Goal: Transaction & Acquisition: Purchase product/service

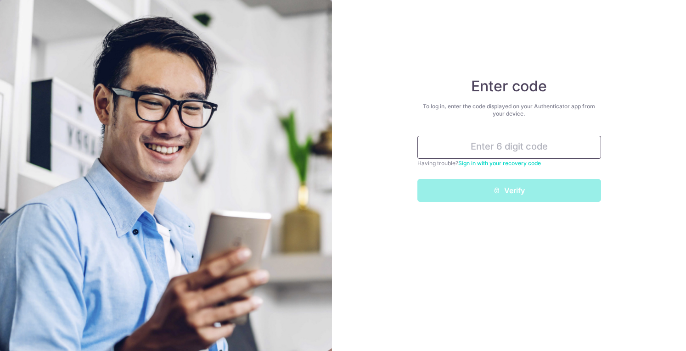
click at [461, 149] on input "text" at bounding box center [509, 147] width 184 height 23
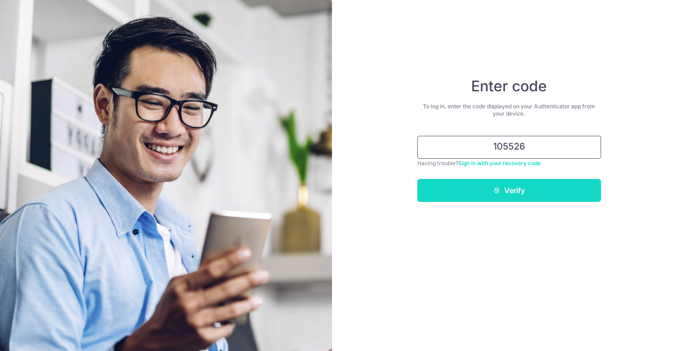
type input "105526"
click at [527, 194] on button "Verify" at bounding box center [509, 190] width 184 height 23
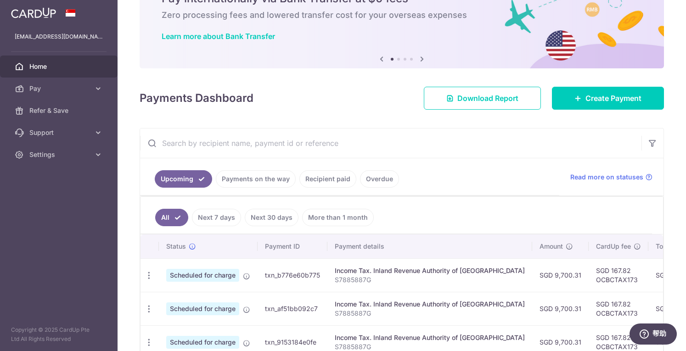
scroll to position [46, 0]
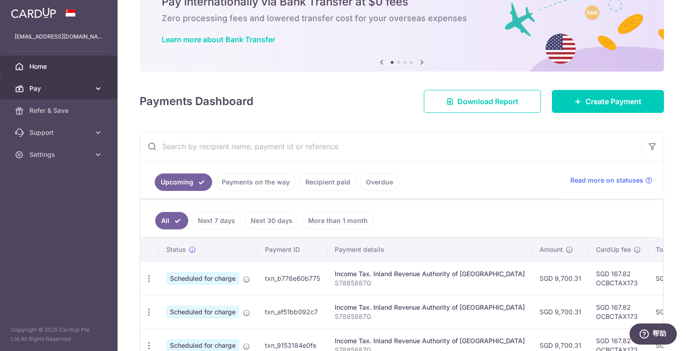
click at [50, 88] on span "Pay" at bounding box center [59, 88] width 61 height 9
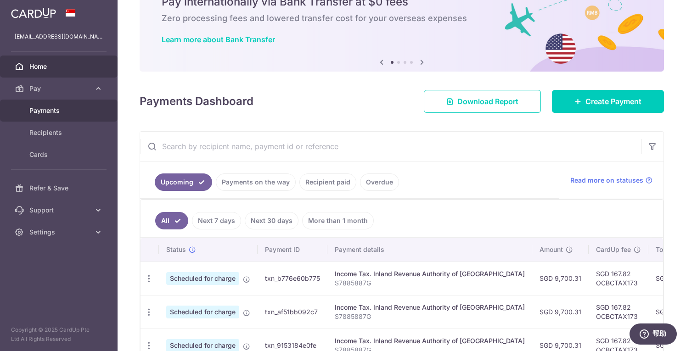
click at [48, 109] on span "Payments" at bounding box center [59, 110] width 61 height 9
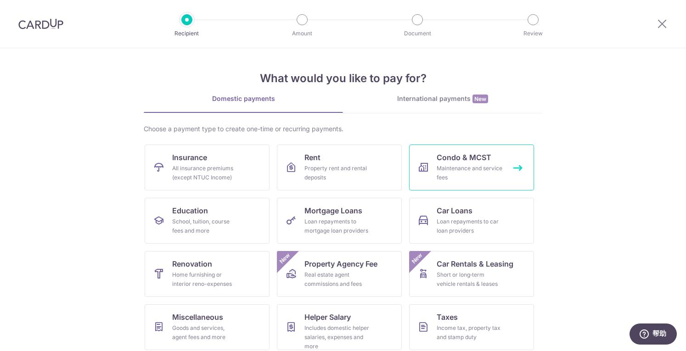
click at [443, 175] on div "Maintenance and service fees" at bounding box center [470, 173] width 66 height 18
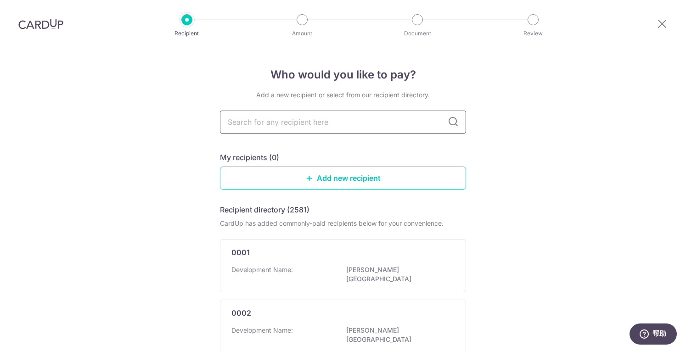
click at [279, 124] on input "text" at bounding box center [343, 122] width 246 height 23
type input "1995"
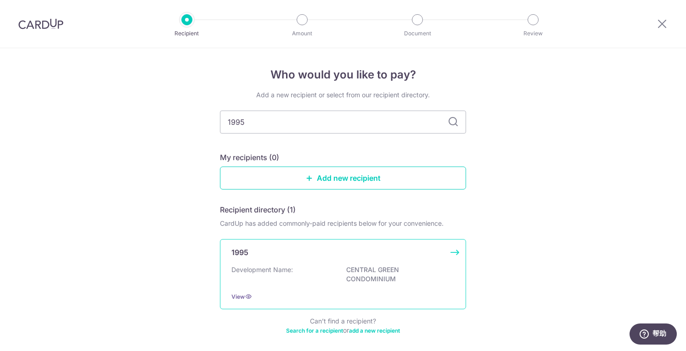
click at [328, 272] on div "Development Name: CENTRAL GREEN CONDOMINIUM" at bounding box center [342, 274] width 223 height 19
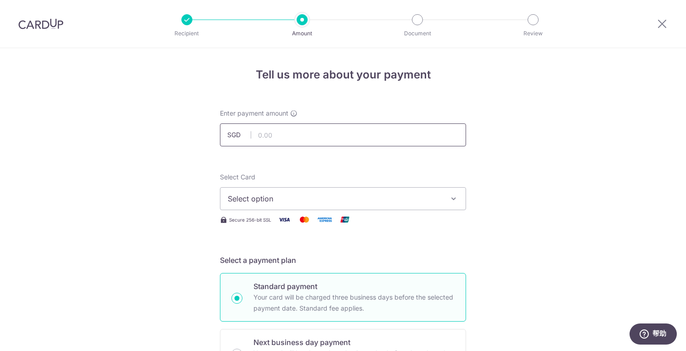
click at [297, 136] on input "text" at bounding box center [343, 134] width 246 height 23
type input "890.00"
click at [285, 198] on span "Select option" at bounding box center [335, 198] width 214 height 11
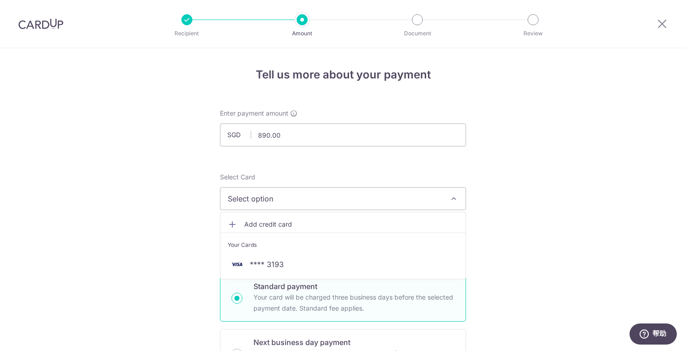
click at [261, 252] on li "Your Cards" at bounding box center [342, 243] width 245 height 21
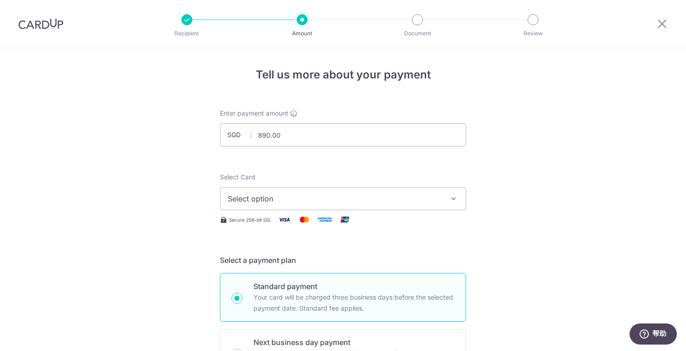
click at [274, 204] on button "Select option" at bounding box center [343, 198] width 246 height 23
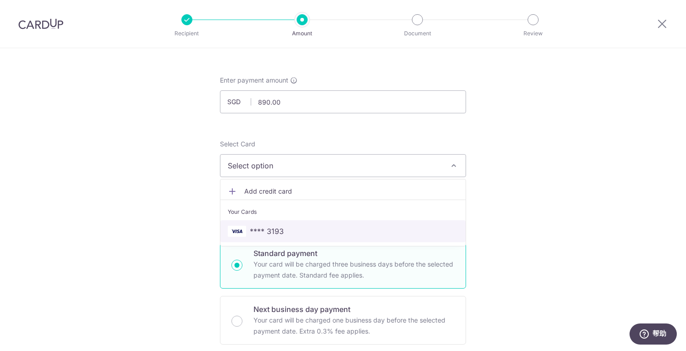
scroll to position [92, 0]
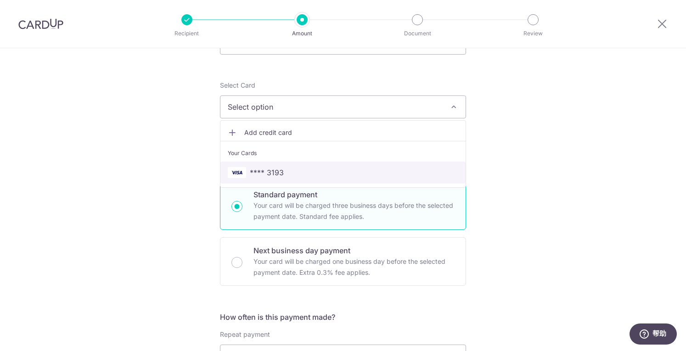
click at [280, 169] on span "**** 3193" at bounding box center [267, 172] width 34 height 11
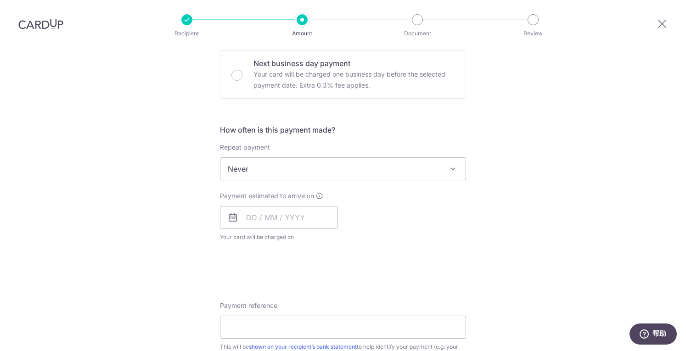
scroll to position [275, 0]
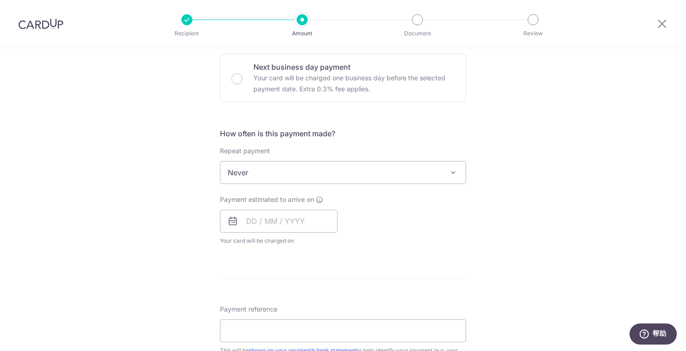
click at [292, 174] on span "Never" at bounding box center [342, 173] width 245 height 22
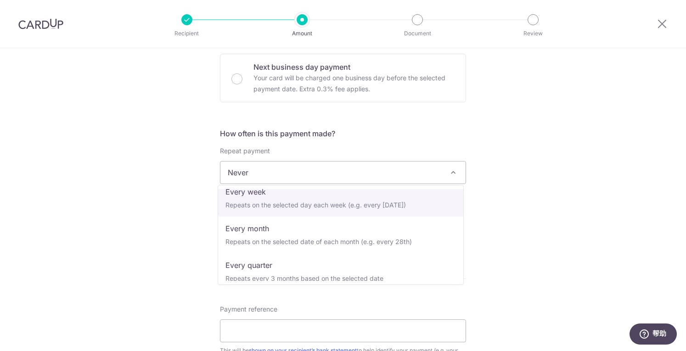
scroll to position [92, 0]
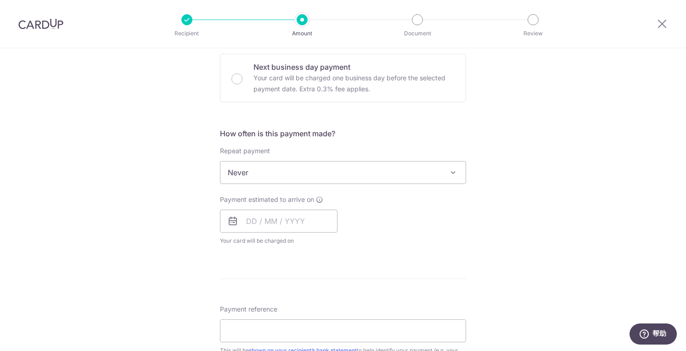
click at [122, 193] on div "Tell us more about your payment Enter payment amount SGD 890.00 890.00 Select C…" at bounding box center [343, 188] width 686 height 830
click at [268, 223] on input "text" at bounding box center [279, 221] width 118 height 23
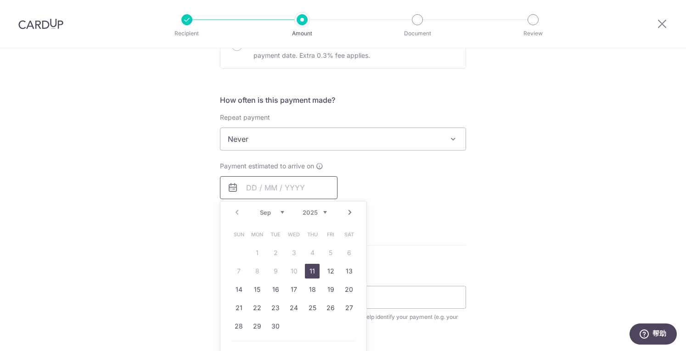
scroll to position [367, 0]
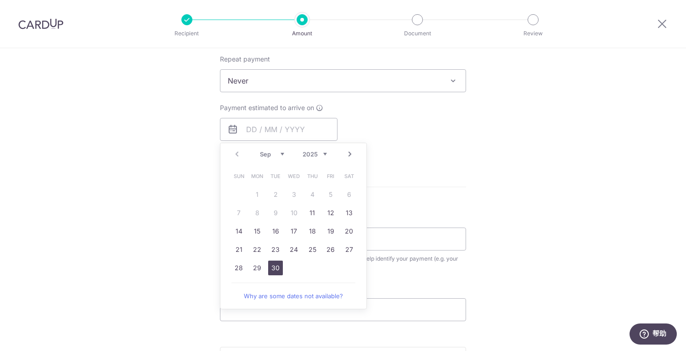
drag, startPoint x: 275, startPoint y: 264, endPoint x: 193, endPoint y: 246, distance: 83.3
click at [275, 264] on link "30" at bounding box center [275, 268] width 15 height 15
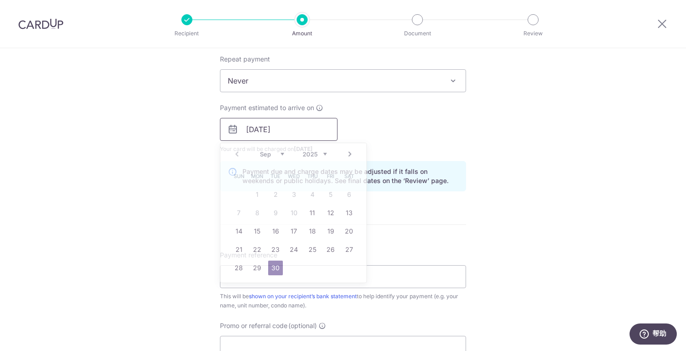
click at [296, 127] on input "30/09/2025" at bounding box center [279, 129] width 118 height 23
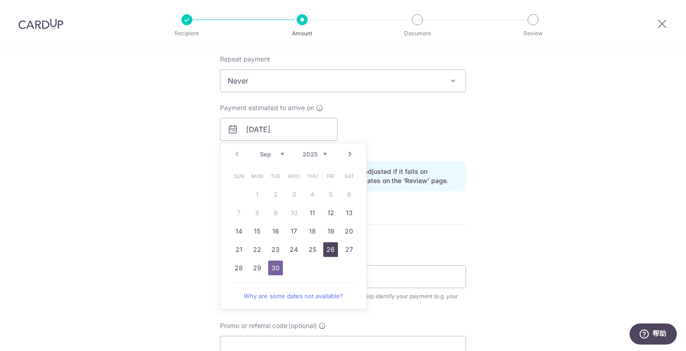
click at [326, 251] on link "26" at bounding box center [330, 249] width 15 height 15
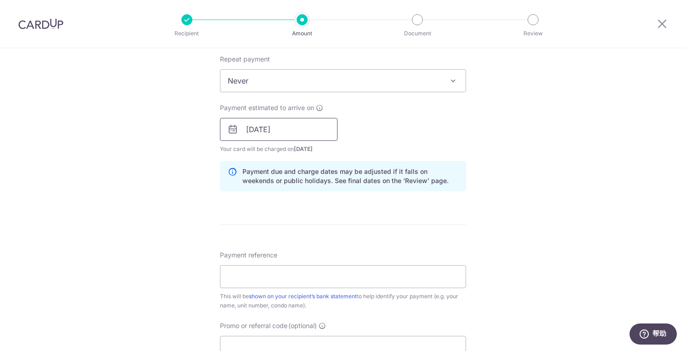
click at [275, 126] on input "26/09/2025" at bounding box center [279, 129] width 118 height 23
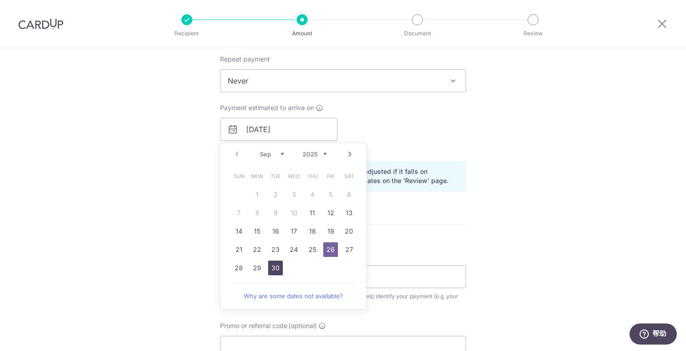
click at [271, 267] on link "30" at bounding box center [275, 268] width 15 height 15
type input "30/09/2025"
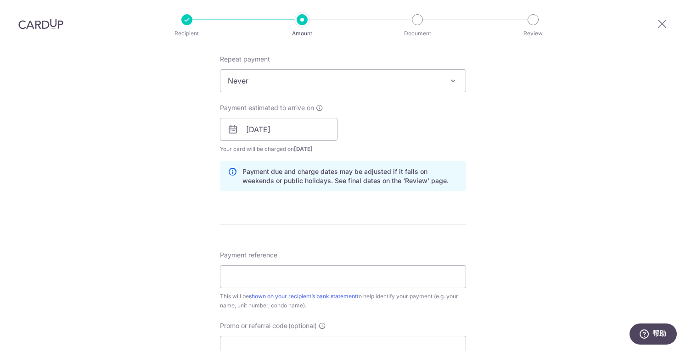
click at [173, 209] on div "Tell us more about your payment Enter payment amount SGD 890.00 890.00 Select C…" at bounding box center [343, 115] width 686 height 868
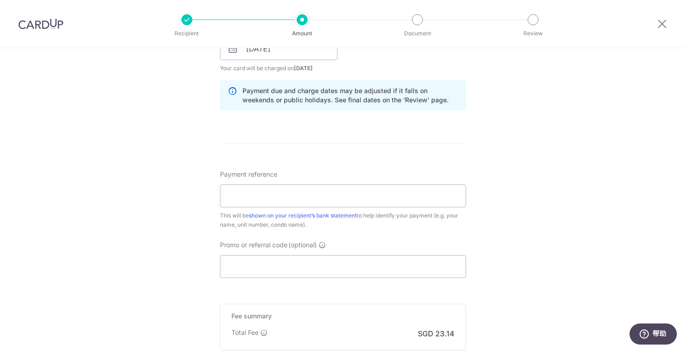
scroll to position [459, 0]
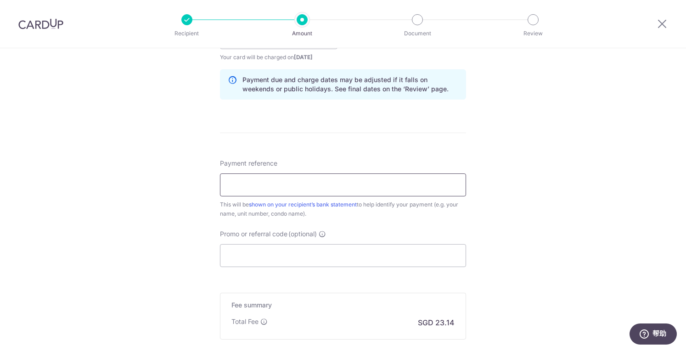
click at [252, 187] on input "Payment reference" at bounding box center [343, 185] width 246 height 23
type input "BLK 3 Unit 0403"
click at [257, 252] on input "Promo or referral code (optional)" at bounding box center [343, 255] width 246 height 23
paste input "OCBC155"
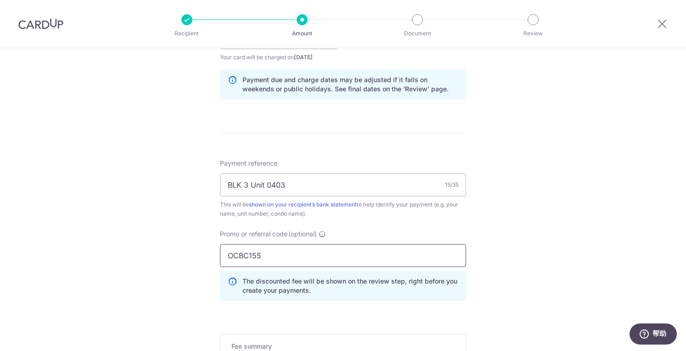
type input "OCBC155"
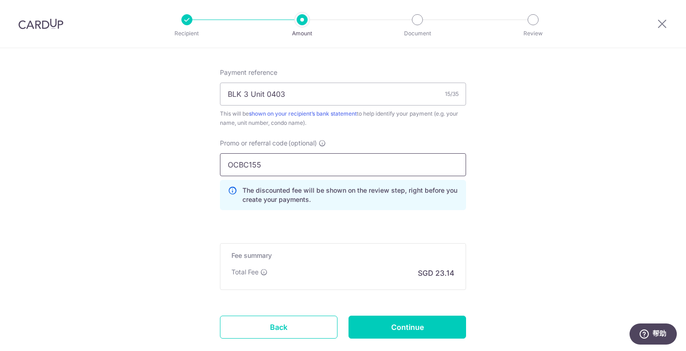
scroll to position [551, 0]
click at [226, 91] on input "BLK 3 Unit 0403" at bounding box center [343, 93] width 246 height 23
click at [274, 91] on input "CTG157 BLK 3 Unit 0403" at bounding box center [343, 93] width 246 height 23
click at [276, 92] on input "CTG157 BLK 3 Unit 0403" at bounding box center [343, 93] width 246 height 23
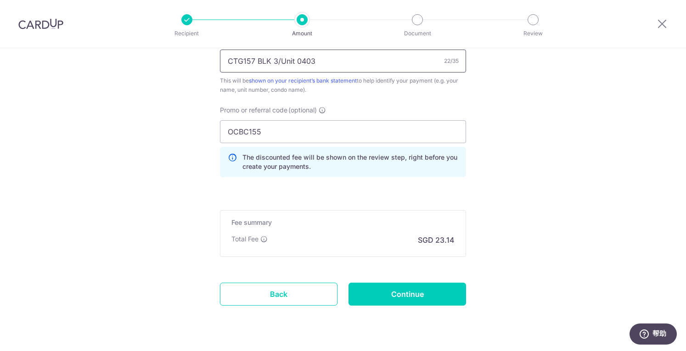
scroll to position [597, 0]
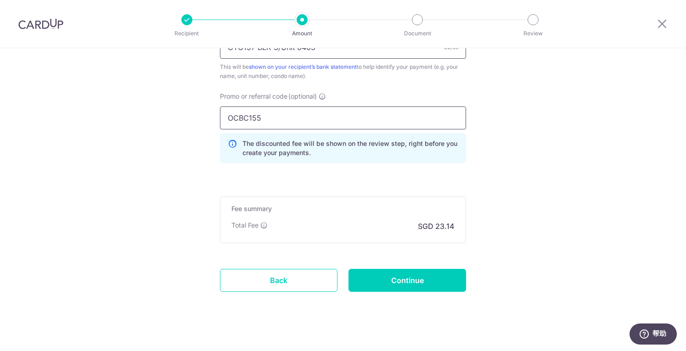
type input "CTG157 BLK 3/Unit 0403"
click at [260, 112] on input "OCBC155" at bounding box center [343, 118] width 246 height 23
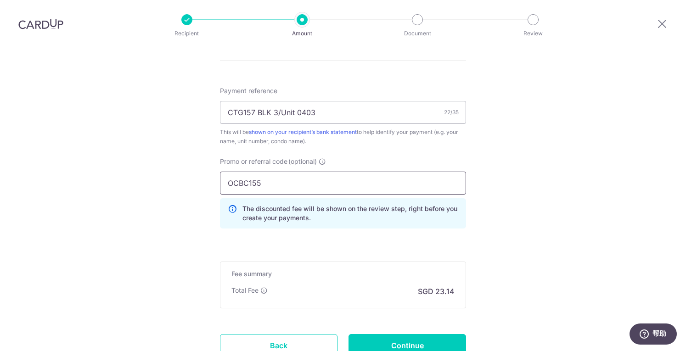
scroll to position [551, 0]
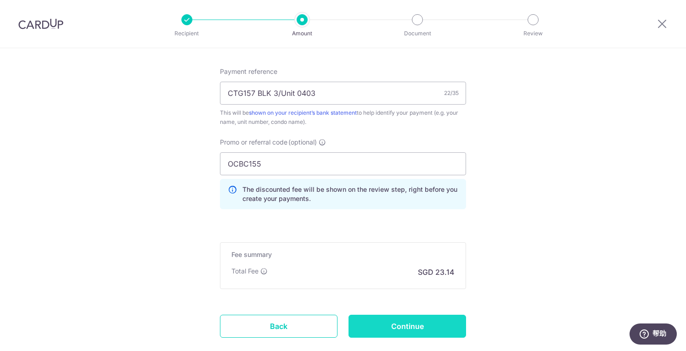
click at [414, 325] on input "Continue" at bounding box center [407, 326] width 118 height 23
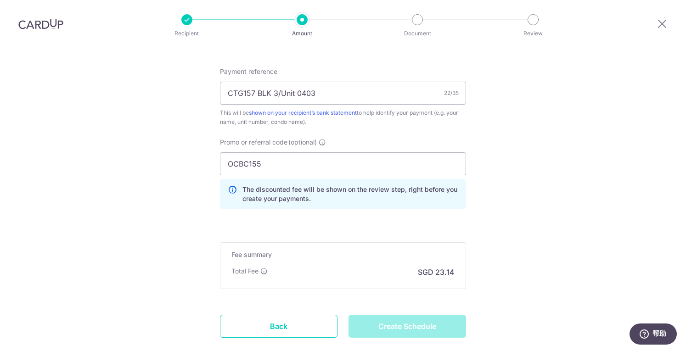
type input "Create Schedule"
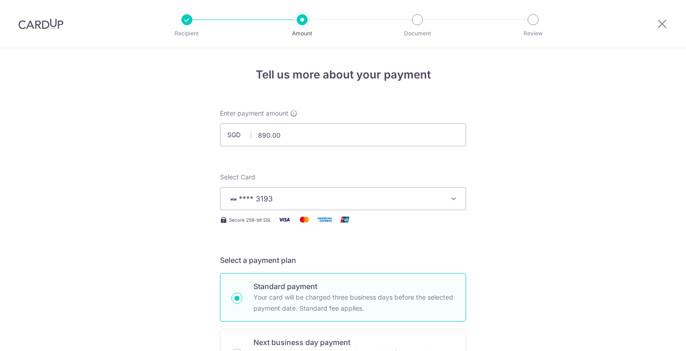
scroll to position [610, 0]
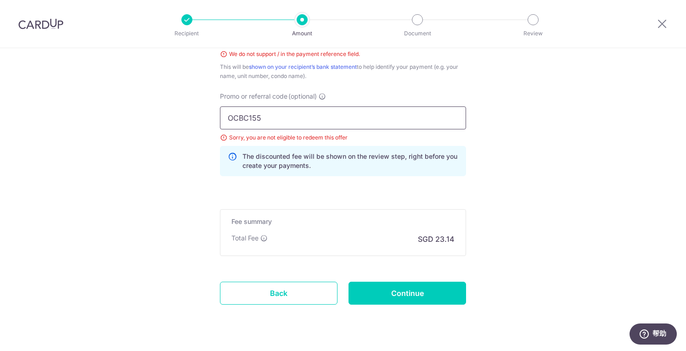
click at [259, 119] on input "OCBC155" at bounding box center [343, 118] width 246 height 23
type input "OCBC195"
click at [414, 292] on input "Continue" at bounding box center [407, 293] width 118 height 23
type input "Create Schedule"
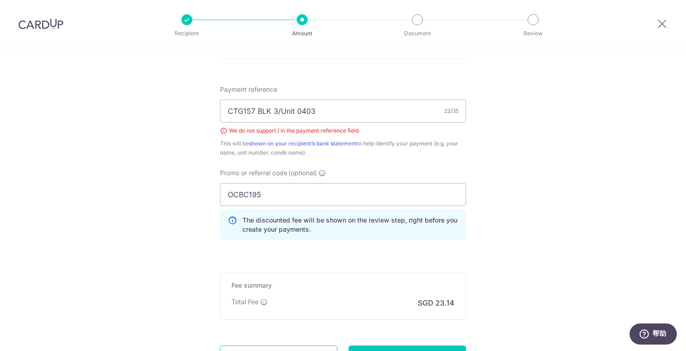
scroll to position [525, 0]
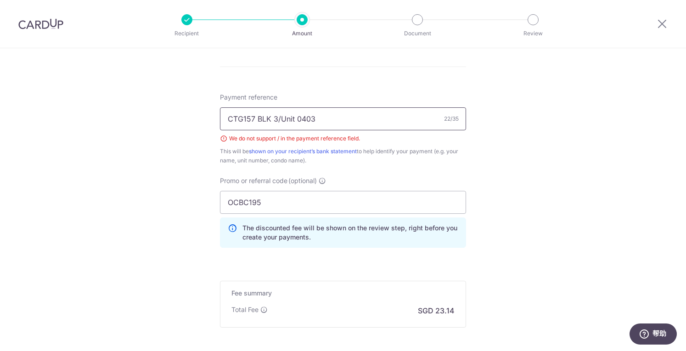
click at [275, 115] on input "CTG157 BLK 3/Unit 0403" at bounding box center [343, 118] width 246 height 23
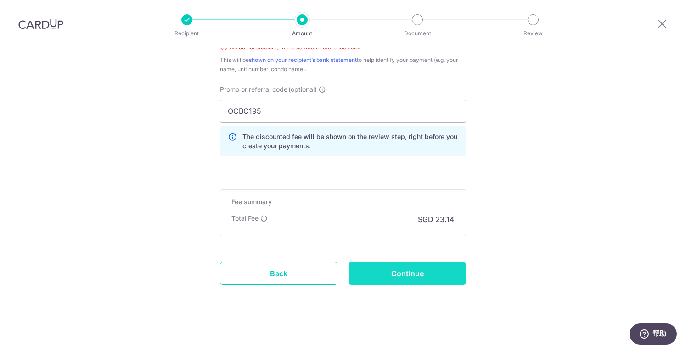
type input "CTG157 BLK 3 Unit 0403"
drag, startPoint x: 403, startPoint y: 272, endPoint x: 388, endPoint y: 265, distance: 16.4
click at [403, 272] on input "Continue" at bounding box center [407, 273] width 118 height 23
type input "Create Schedule"
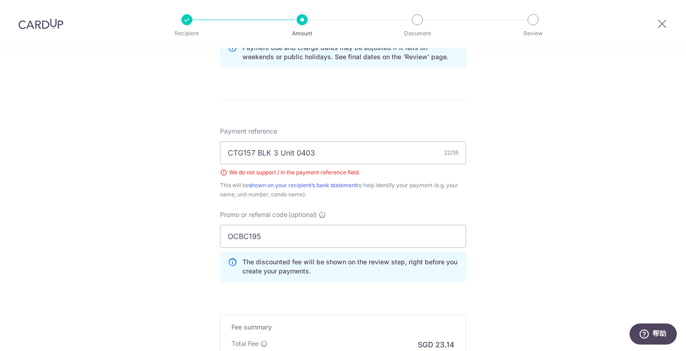
scroll to position [479, 0]
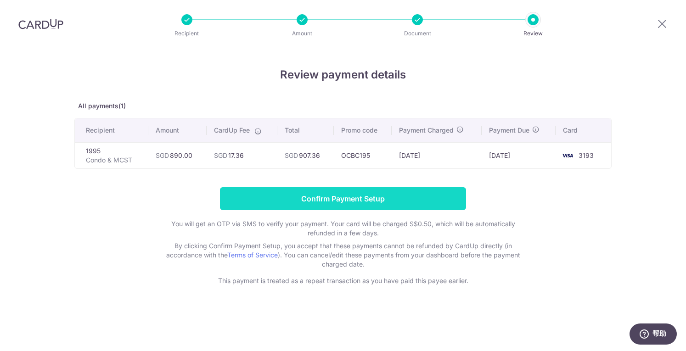
click at [349, 197] on input "Confirm Payment Setup" at bounding box center [343, 198] width 246 height 23
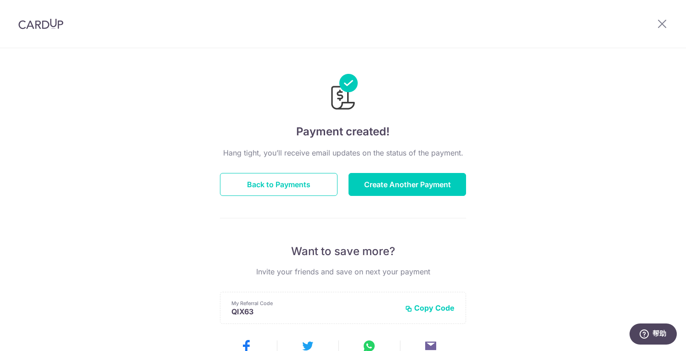
drag, startPoint x: 223, startPoint y: 17, endPoint x: 395, endPoint y: 41, distance: 173.8
click at [397, 41] on header at bounding box center [343, 24] width 686 height 48
